Goal: Book appointment/travel/reservation

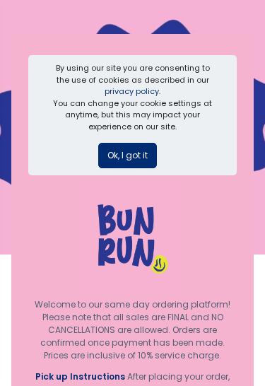
click at [122, 152] on button "Ok, I got it" at bounding box center [127, 155] width 59 height 25
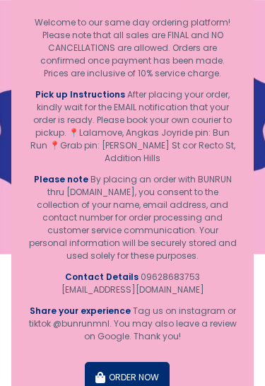
scroll to position [153, 0]
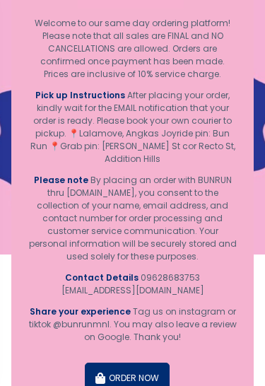
click at [147, 381] on button "ORDER NOW" at bounding box center [127, 378] width 85 height 31
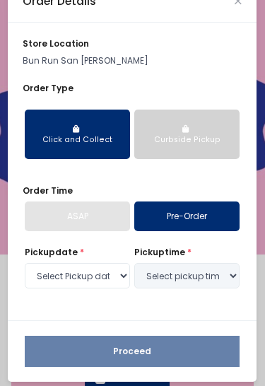
scroll to position [24, 0]
click at [112, 273] on select "Select Pickup date Wednesday, Sep 3rd Thursday, Sep 4th" at bounding box center [77, 275] width 105 height 25
select select "2025-09-03"
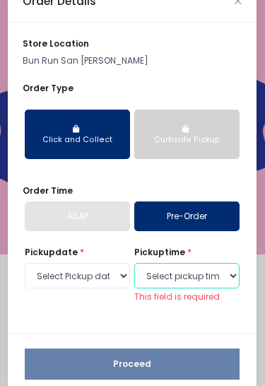
click at [219, 279] on select "Select pickup time 12:00 PM - 12:30 PM 12:30 PM - 01:00 PM 01:00 PM - 01:30 PM …" at bounding box center [186, 275] width 105 height 25
select select "12:00"
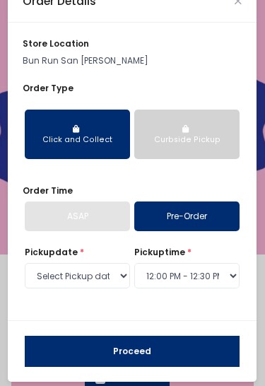
click at [228, 213] on link "Pre-Order" at bounding box center [186, 217] width 105 height 30
select select
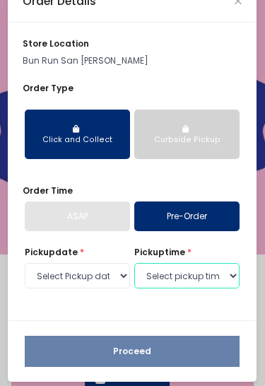
click at [185, 283] on select "Select pickup time 12:00 PM - 12:30 PM 12:30 PM - 01:00 PM 01:00 PM - 01:30 PM …" at bounding box center [186, 275] width 105 height 25
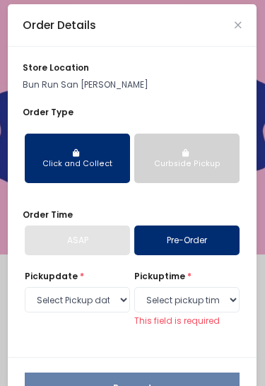
scroll to position [0, 0]
